Goal: Subscribe to service/newsletter

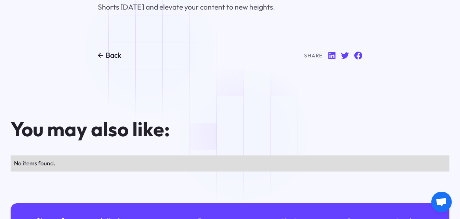
scroll to position [2694, 0]
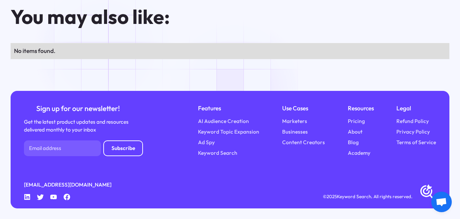
click at [106, 50] on div "No items found." at bounding box center [230, 50] width 432 height 9
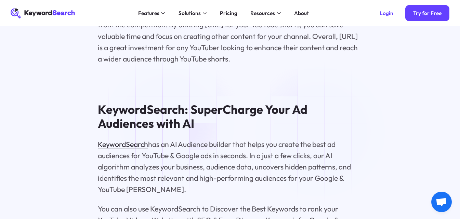
scroll to position [2011, 0]
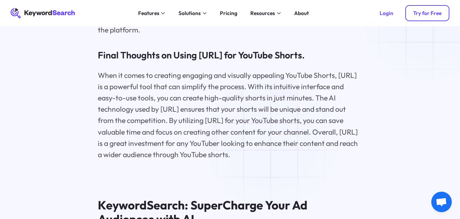
click at [430, 13] on div "Try for Free" at bounding box center [427, 13] width 28 height 6
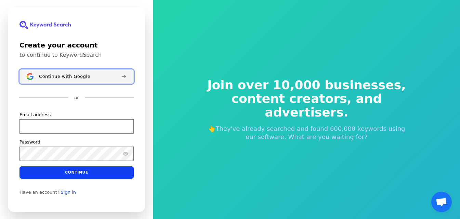
click at [76, 74] on span "Continue with Google" at bounding box center [64, 75] width 51 height 5
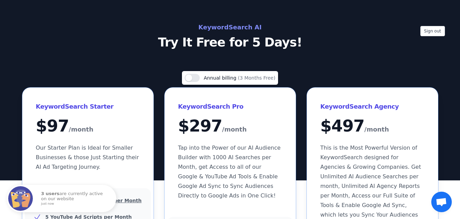
click at [55, 13] on div "Sign out KeywordSearch AI Try It Free for 5 Days!" at bounding box center [230, 90] width 460 height 180
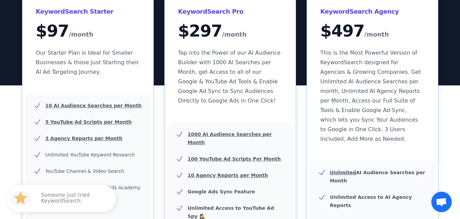
scroll to position [90, 0]
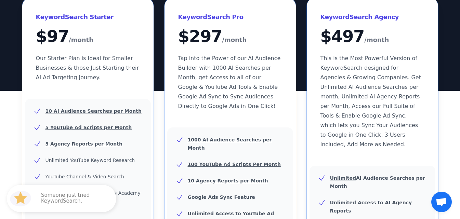
drag, startPoint x: 6, startPoint y: 4, endPoint x: 6, endPoint y: 8, distance: 3.8
click at [6, 6] on div "Use setting Annual billing (3 Months Free) KeywordSearch Starter $ 97 /month Ou…" at bounding box center [230, 202] width 460 height 441
click at [11, 26] on div "Use setting Annual billing (3 Months Free) KeywordSearch Starter $ 97 /month Ou…" at bounding box center [230, 202] width 438 height 441
click at [12, 27] on div "Use setting Annual billing (3 Months Free) KeywordSearch Starter $ 97 /month Ou…" at bounding box center [230, 202] width 438 height 441
click at [439, 49] on div "Use setting Annual billing (3 Months Free) KeywordSearch Starter $ 97 /month Ou…" at bounding box center [230, 202] width 438 height 441
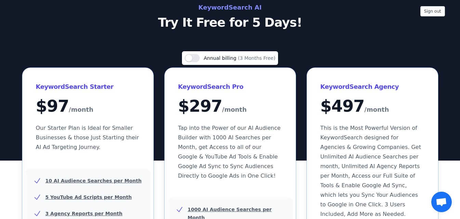
scroll to position [0, 0]
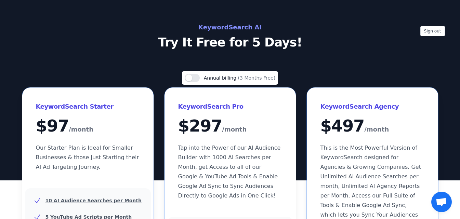
click at [358, 33] on div "KeywordSearch AI Try It Free for 5 Days!" at bounding box center [230, 35] width 306 height 27
click at [205, 54] on div "Sign out KeywordSearch AI Try It Free for 5 Days!" at bounding box center [230, 90] width 460 height 180
click at [193, 76] on button "Use setting" at bounding box center [192, 78] width 15 height 8
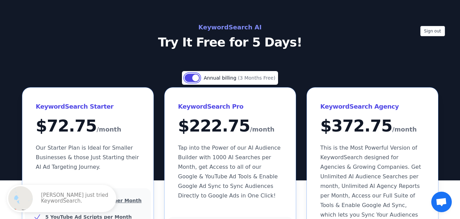
click at [193, 79] on button "Use setting" at bounding box center [192, 78] width 15 height 8
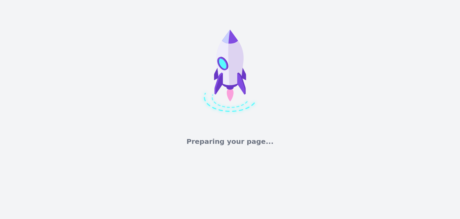
scroll to position [8, 0]
